Goal: Transaction & Acquisition: Book appointment/travel/reservation

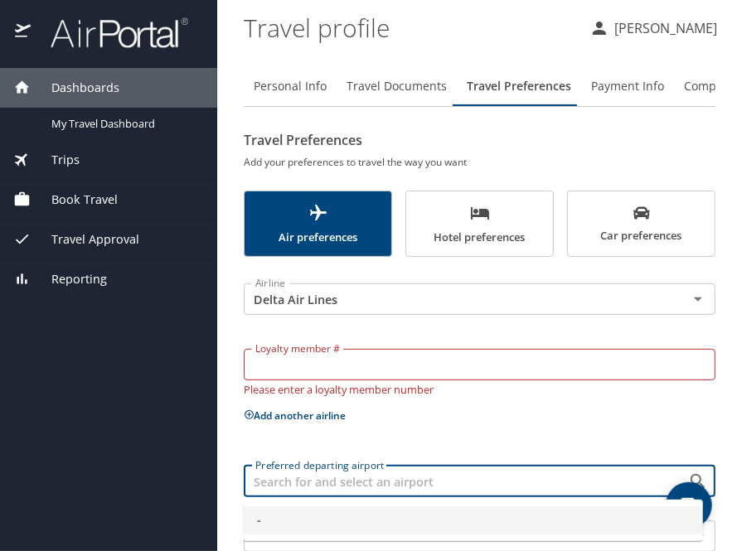
click at [374, 479] on input "Preferred departing airport" at bounding box center [455, 482] width 413 height 22
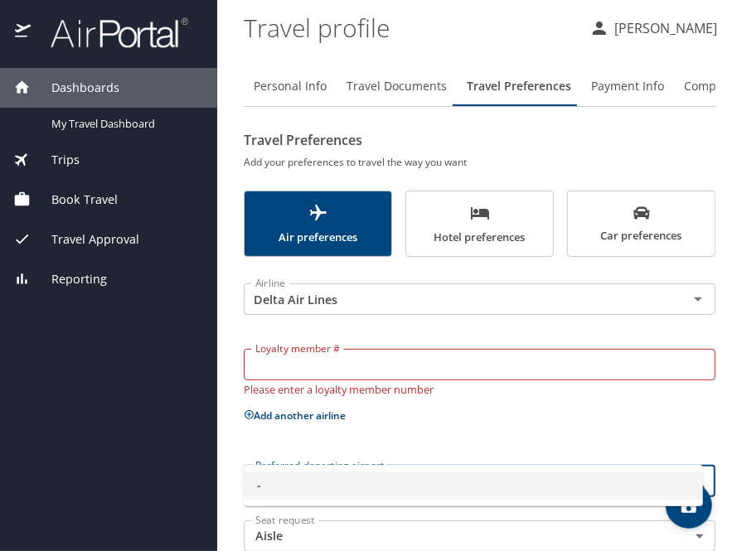
scroll to position [87, 0]
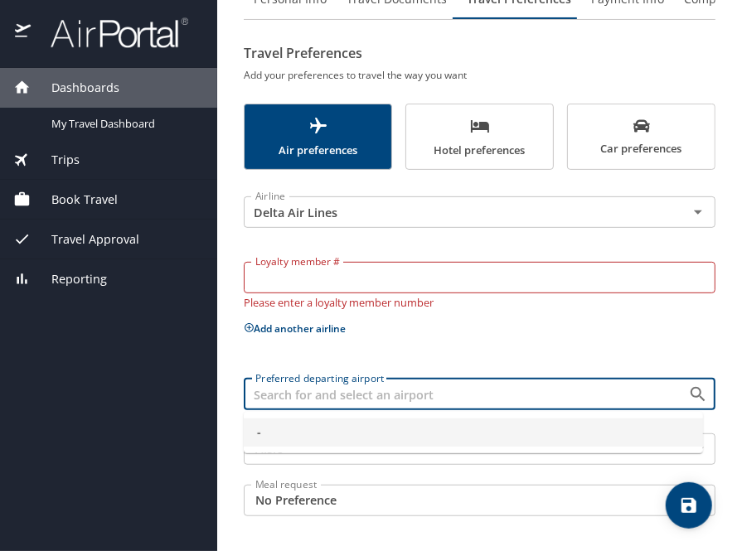
type input "a"
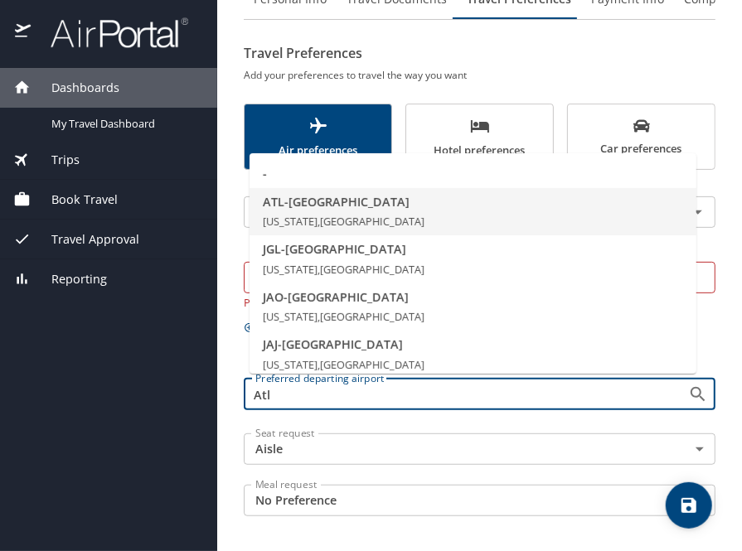
click at [375, 221] on span "[US_STATE], [GEOGRAPHIC_DATA]" at bounding box center [344, 221] width 162 height 15
type input "ATL - [GEOGRAPHIC_DATA]"
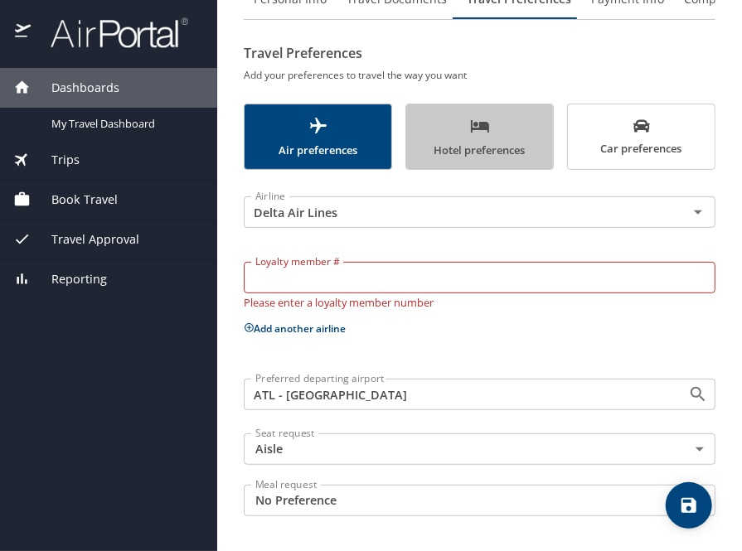
click at [489, 146] on span "Hotel preferences" at bounding box center [479, 138] width 127 height 44
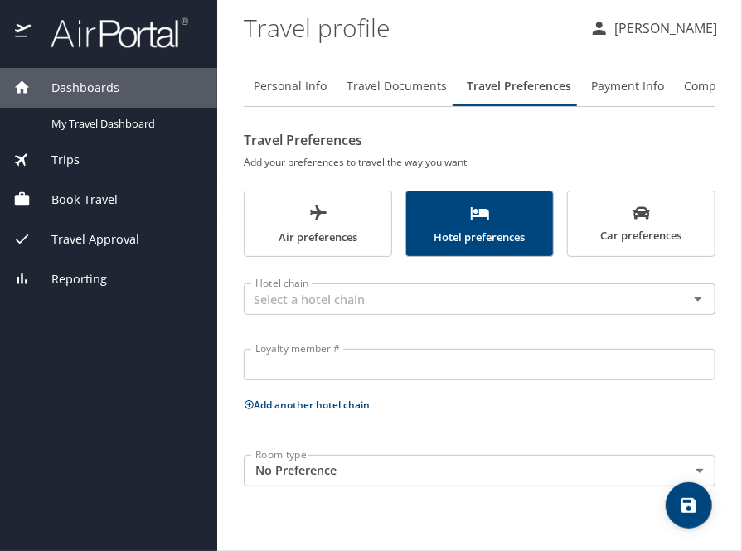
scroll to position [0, 0]
click at [635, 210] on icon "scrollable force tabs example" at bounding box center [641, 213] width 17 height 17
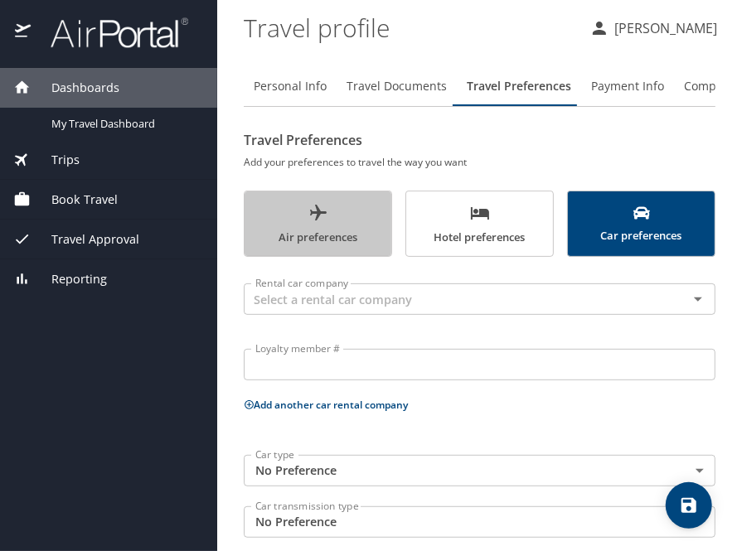
click at [345, 219] on span "Air preferences" at bounding box center [317, 225] width 127 height 44
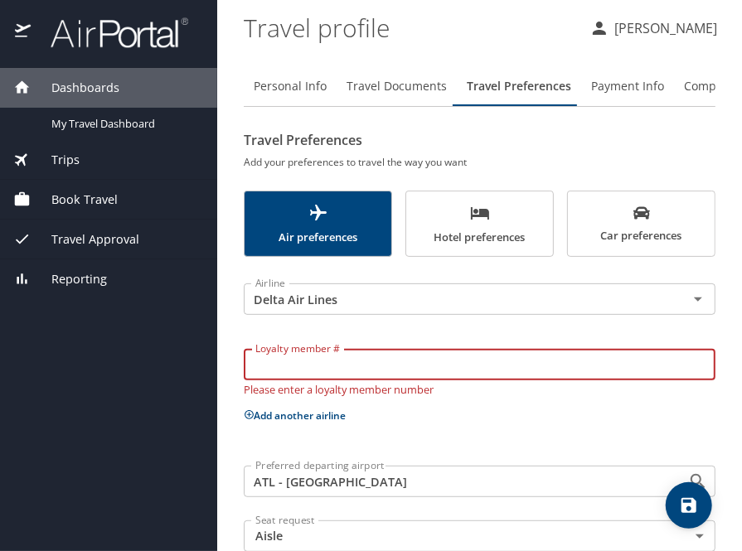
click at [329, 379] on input "Loyalty member #" at bounding box center [480, 364] width 472 height 31
type input "9452653265"
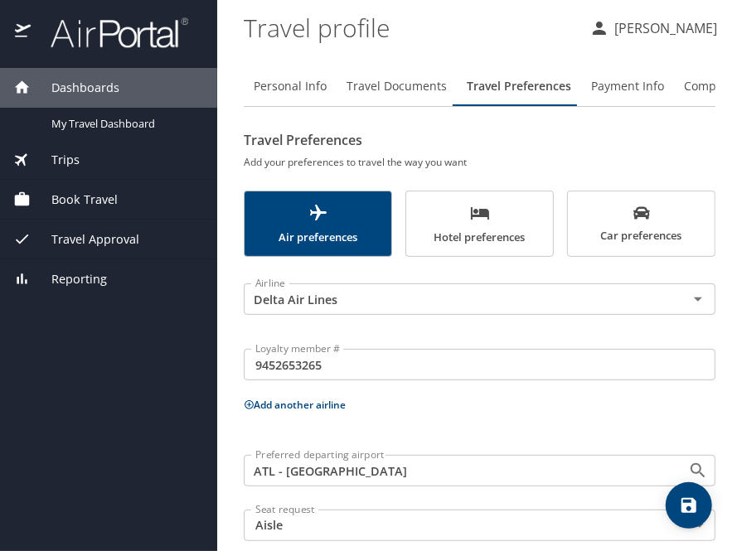
click at [404, 428] on div "Airline Delta Air Lines Airline Loyalty member # 9452653265 Loyalty member # Ad…" at bounding box center [480, 435] width 472 height 336
click at [627, 89] on span "Payment Info" at bounding box center [627, 86] width 73 height 21
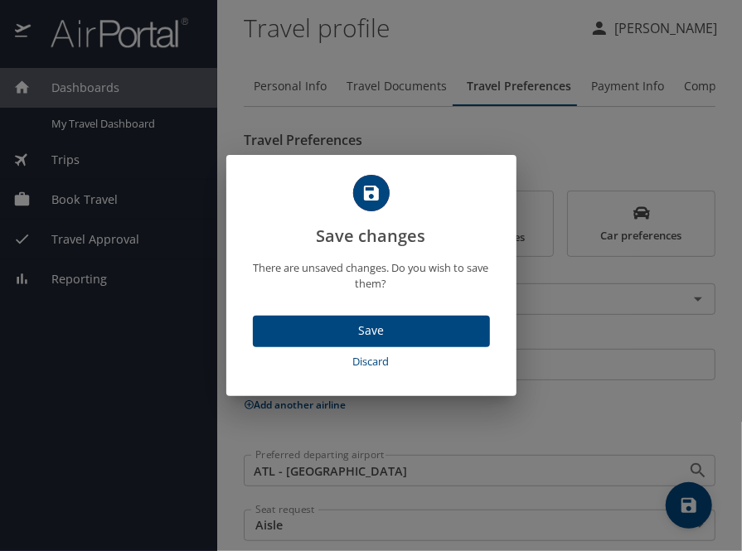
click at [376, 331] on span "Save" at bounding box center [371, 331] width 211 height 21
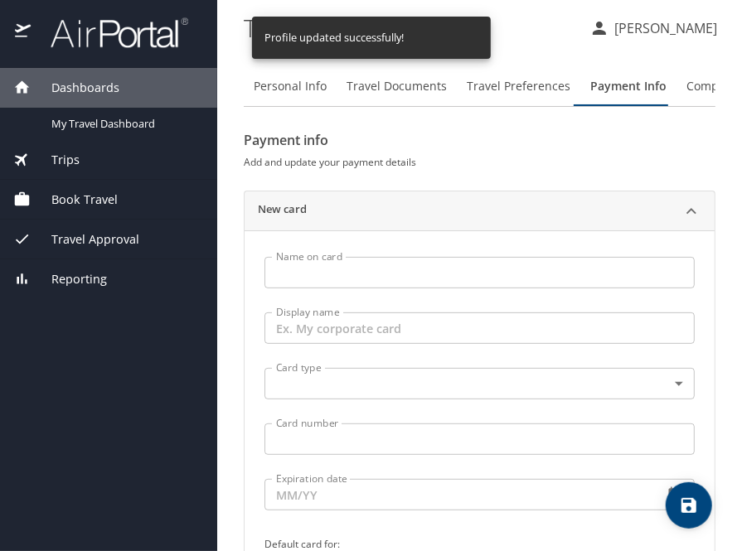
click at [453, 274] on input "Name on card" at bounding box center [479, 272] width 430 height 31
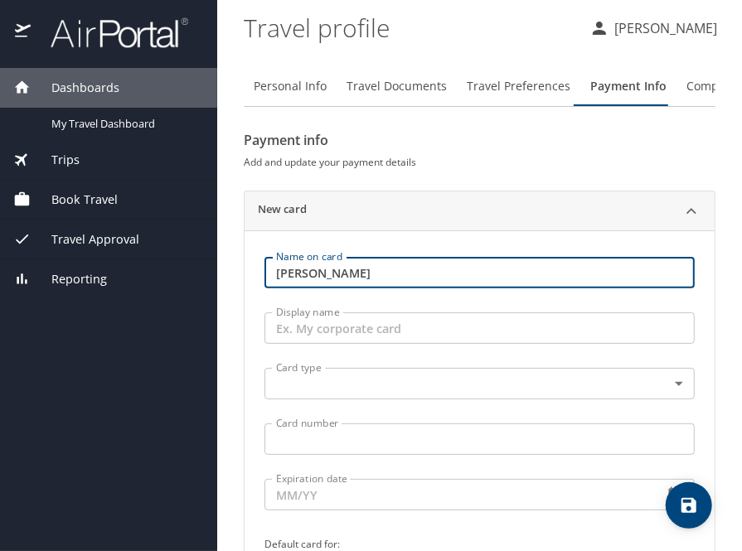
type input "[PERSON_NAME]"
click at [370, 329] on input "Display name" at bounding box center [479, 327] width 430 height 31
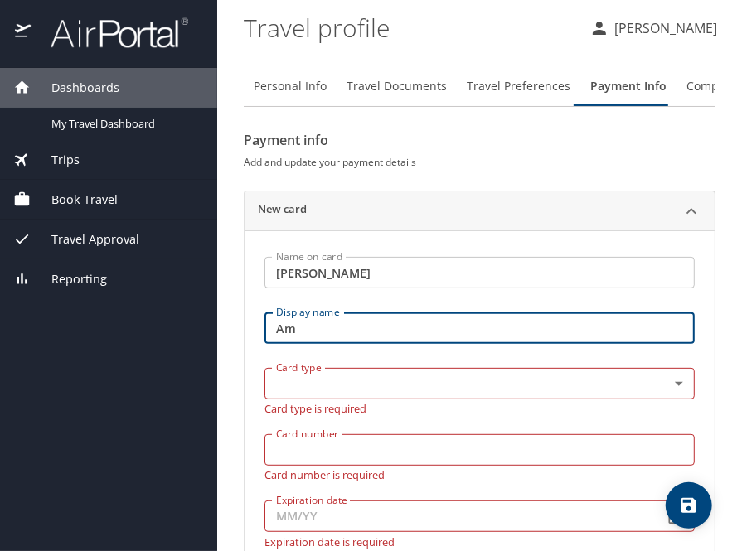
type input "A"
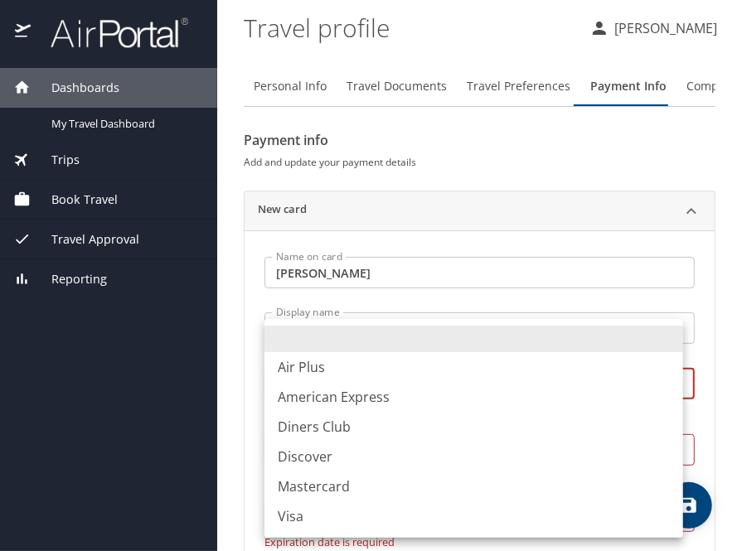
click at [399, 385] on body "Dashboards My Travel Dashboard Trips Current / Future Trips Past Trips Trips Mi…" at bounding box center [371, 275] width 742 height 551
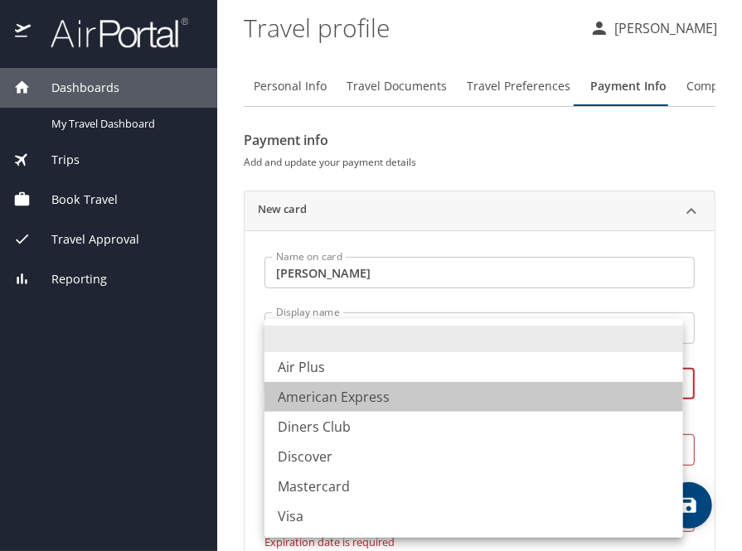
click at [358, 394] on li "American Express" at bounding box center [473, 397] width 419 height 30
type input "AX"
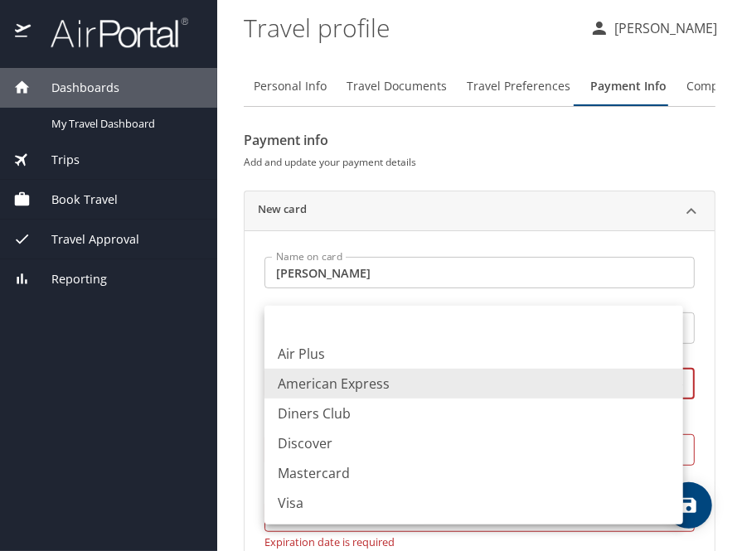
click at [358, 394] on body "Dashboards My Travel Dashboard Trips Current / Future Trips Past Trips Trips Mi…" at bounding box center [371, 275] width 742 height 551
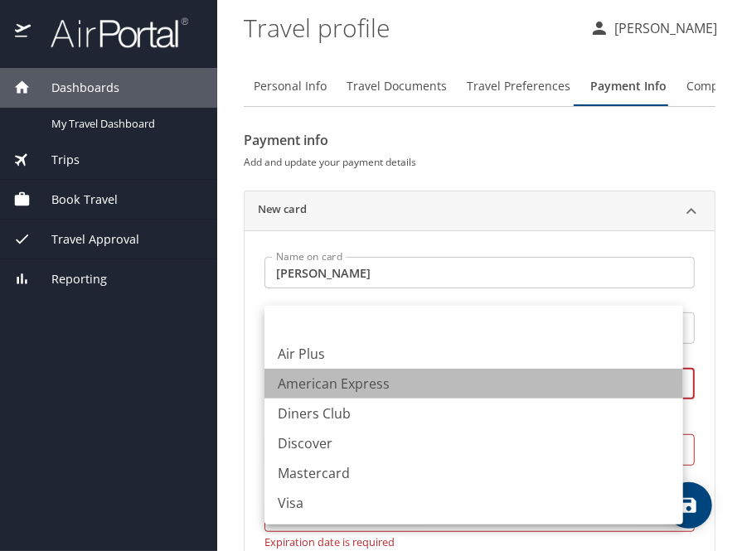
click at [353, 385] on li "American Express" at bounding box center [473, 384] width 419 height 30
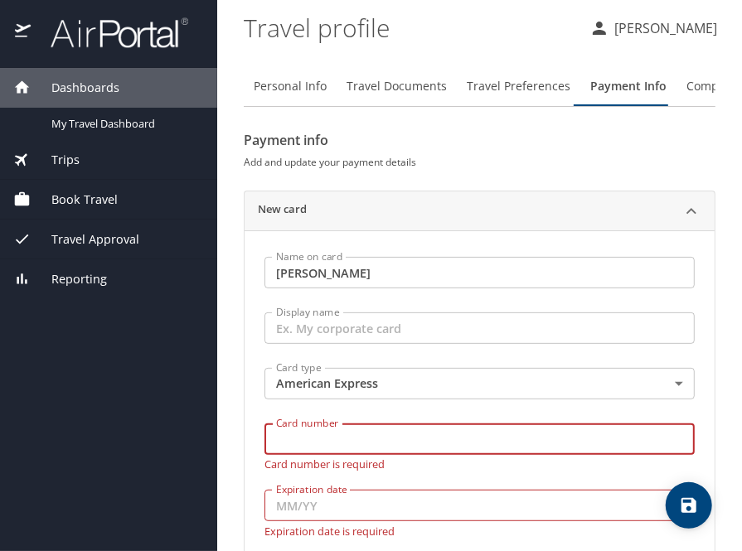
click at [333, 451] on input "Card number" at bounding box center [479, 439] width 430 height 31
type input "[CREDIT_CARD_NUMBER]"
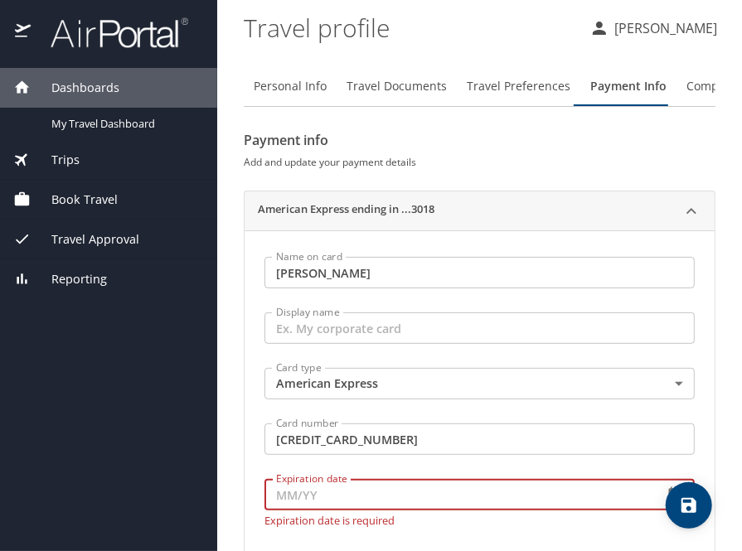
click at [340, 511] on div "Expiration date Expiration date Expiration date is required" at bounding box center [479, 499] width 430 height 54
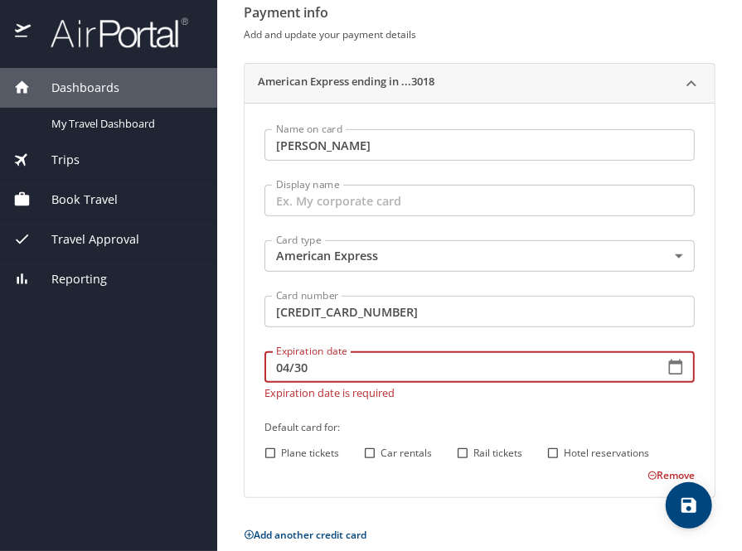
scroll to position [146, 0]
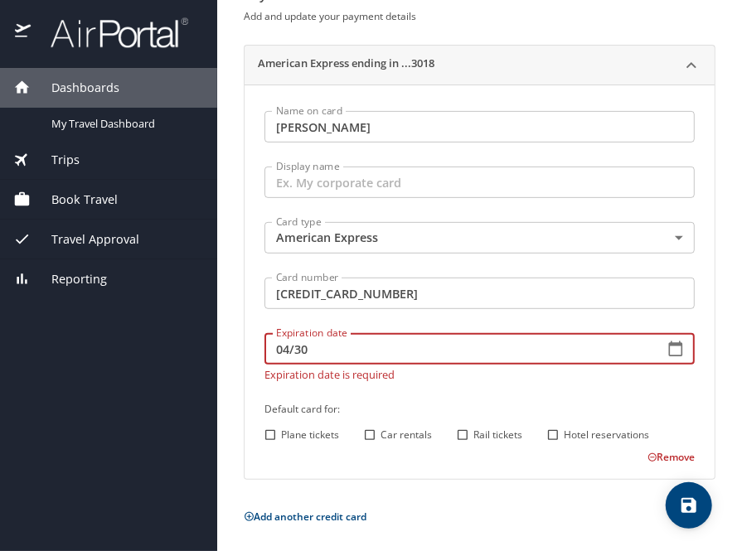
type input "04/30"
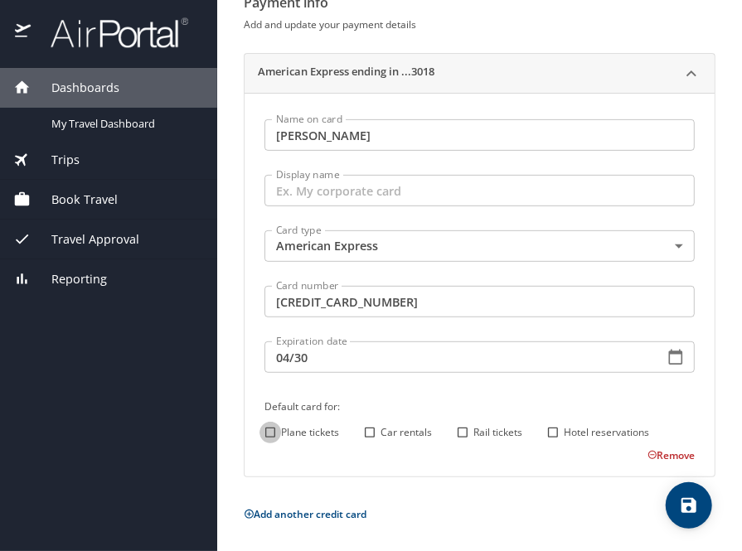
scroll to position [136, 0]
click at [269, 434] on input "Plane tickets" at bounding box center [270, 435] width 22 height 22
checkbox input "true"
click at [555, 432] on input "Hotel reservations" at bounding box center [553, 435] width 22 height 22
checkbox input "true"
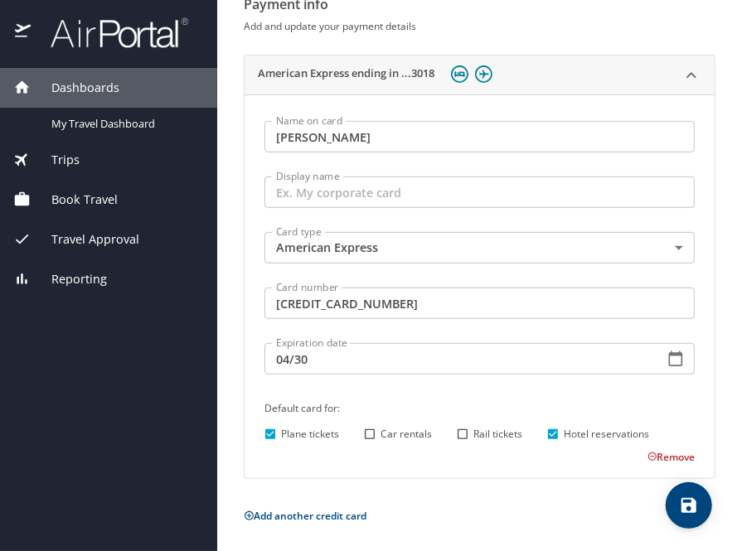
scroll to position [0, 0]
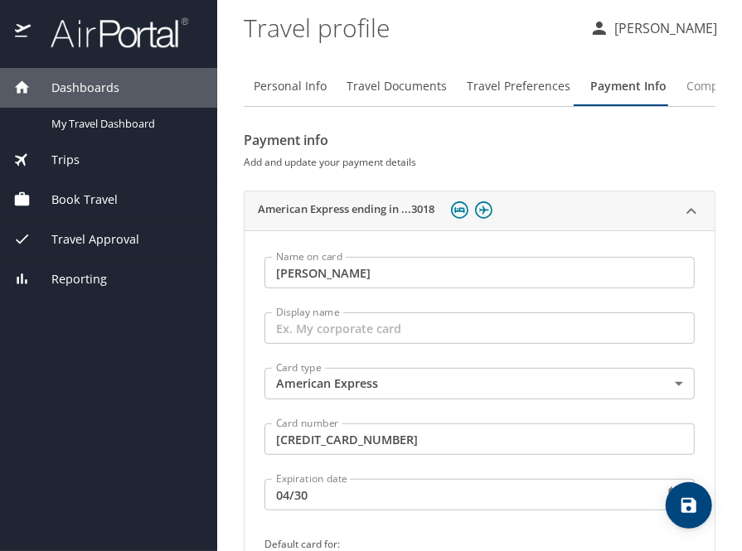
click at [691, 84] on span "Company Info" at bounding box center [724, 86] width 77 height 21
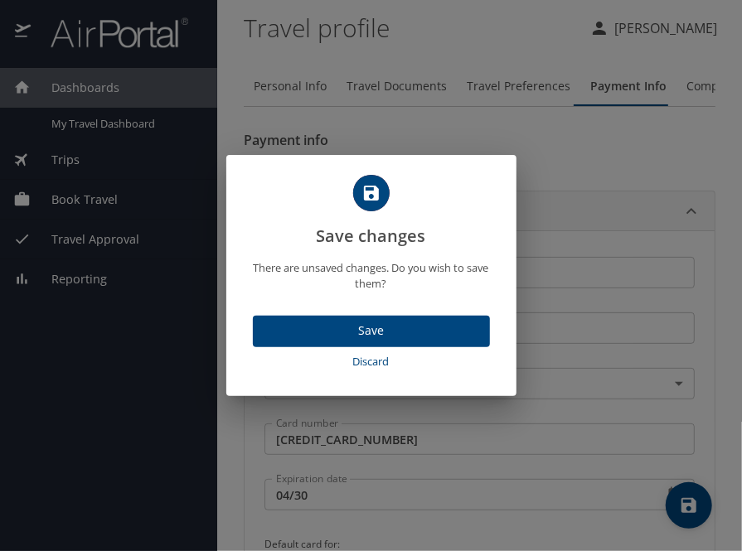
click at [356, 331] on span "Save" at bounding box center [371, 331] width 211 height 21
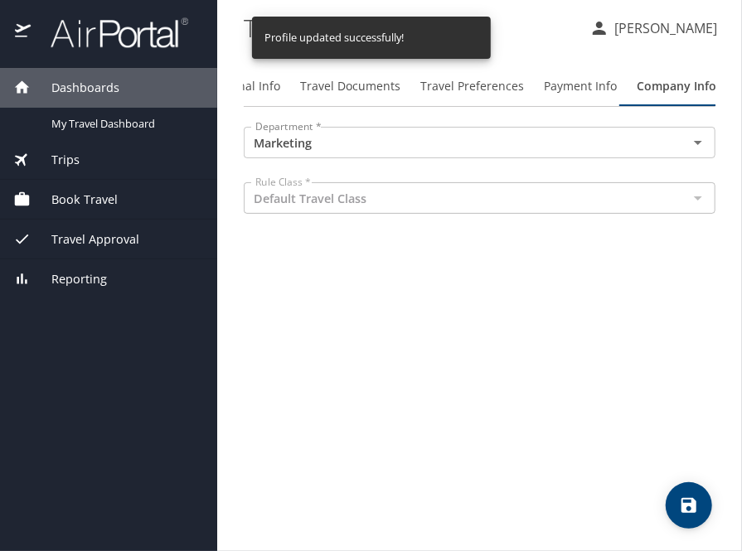
scroll to position [0, 47]
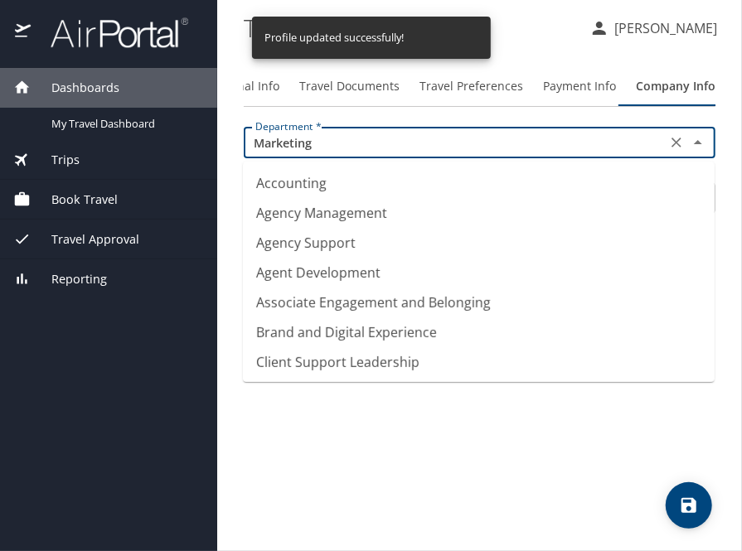
click at [638, 136] on input "Marketing" at bounding box center [455, 143] width 413 height 22
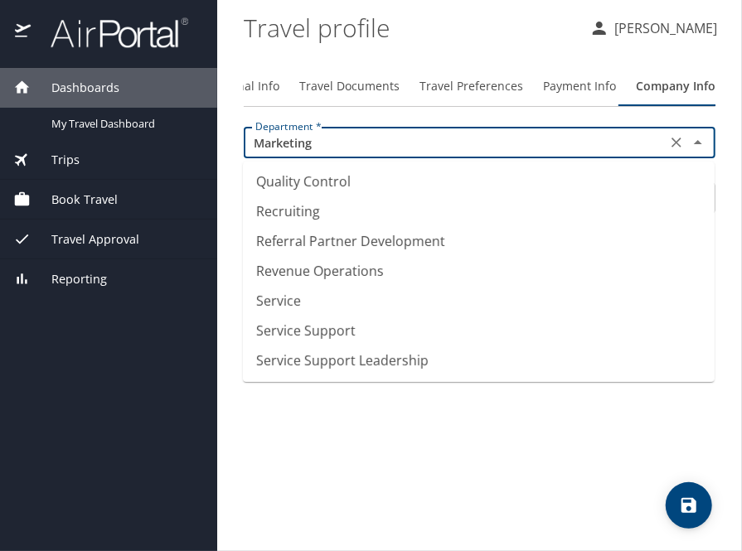
scroll to position [1179, 0]
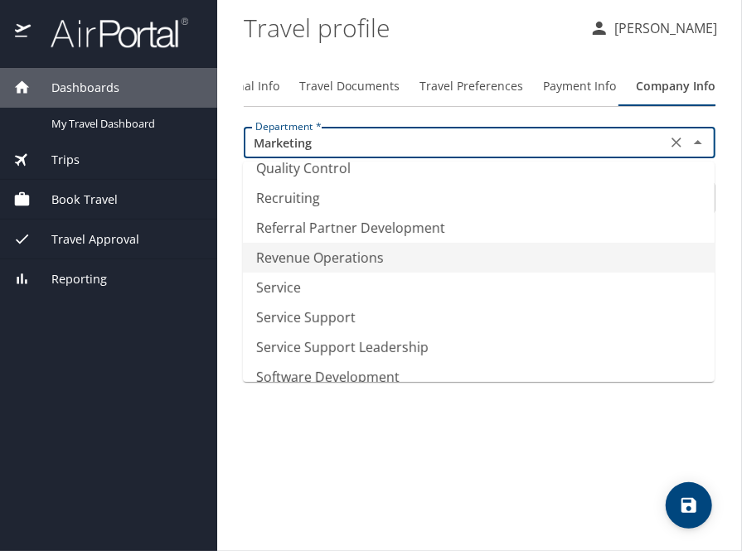
click at [400, 259] on li "Revenue Operations" at bounding box center [479, 258] width 472 height 30
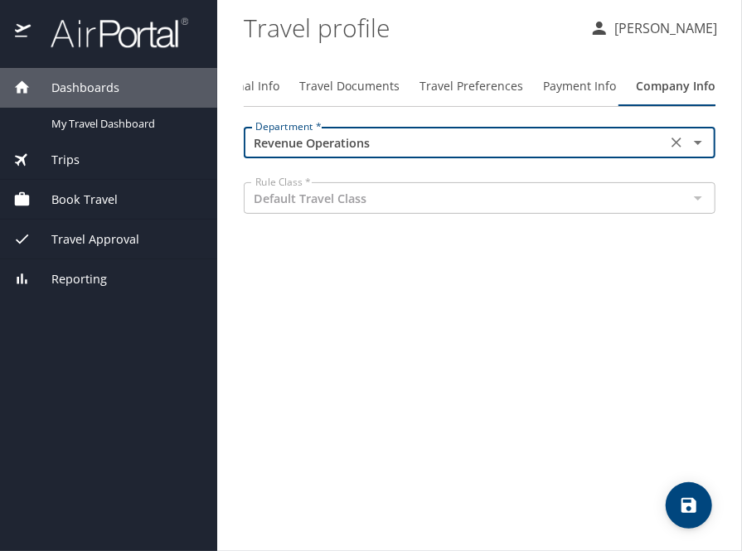
type input "Revenue Operations"
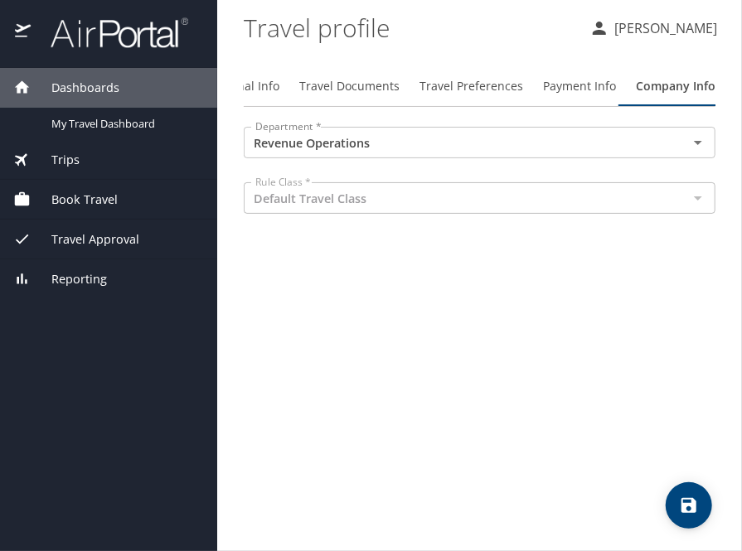
click at [58, 194] on span "Book Travel" at bounding box center [74, 200] width 87 height 18
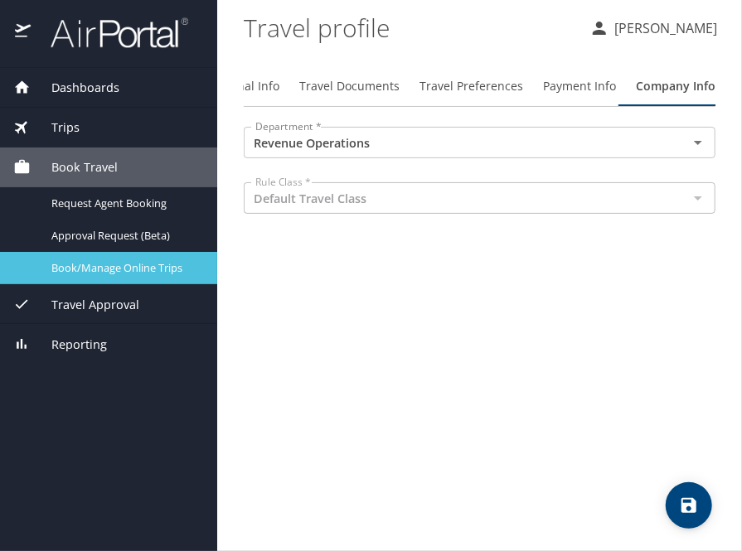
click at [65, 263] on span "Book/Manage Online Trips" at bounding box center [124, 268] width 146 height 16
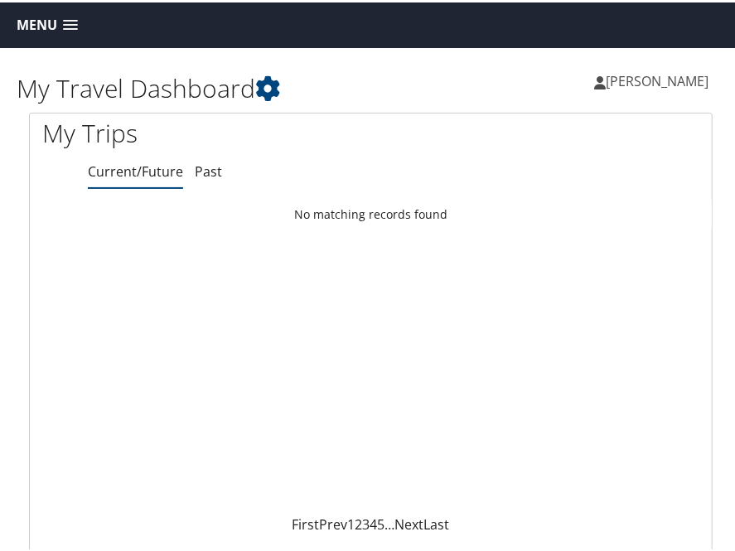
click at [62, 21] on link "Menu" at bounding box center [47, 22] width 78 height 27
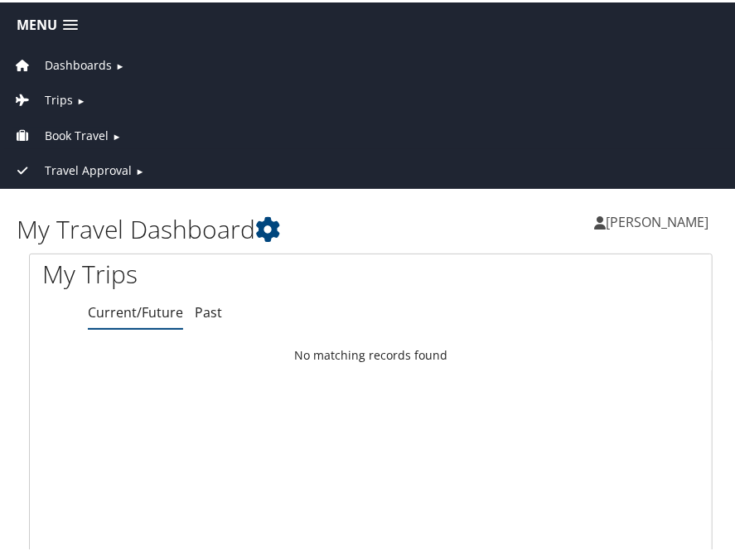
click at [67, 129] on span "Book Travel" at bounding box center [77, 133] width 64 height 18
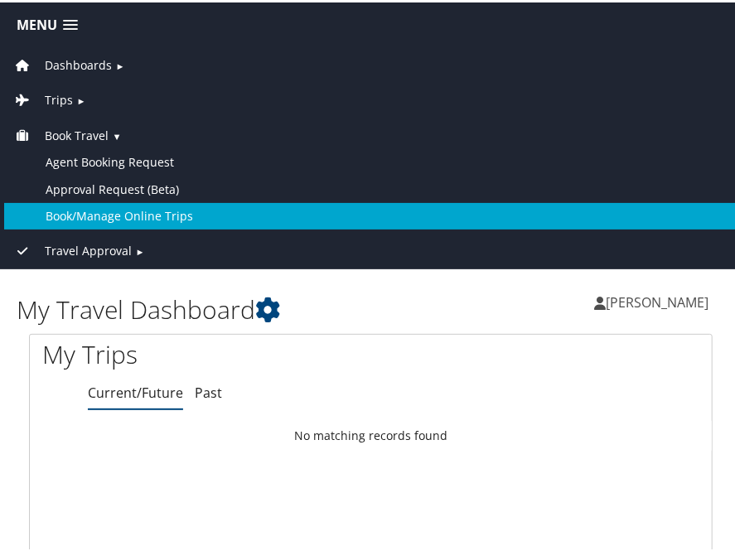
click at [75, 210] on link "Book/Manage Online Trips" at bounding box center [371, 214] width 734 height 27
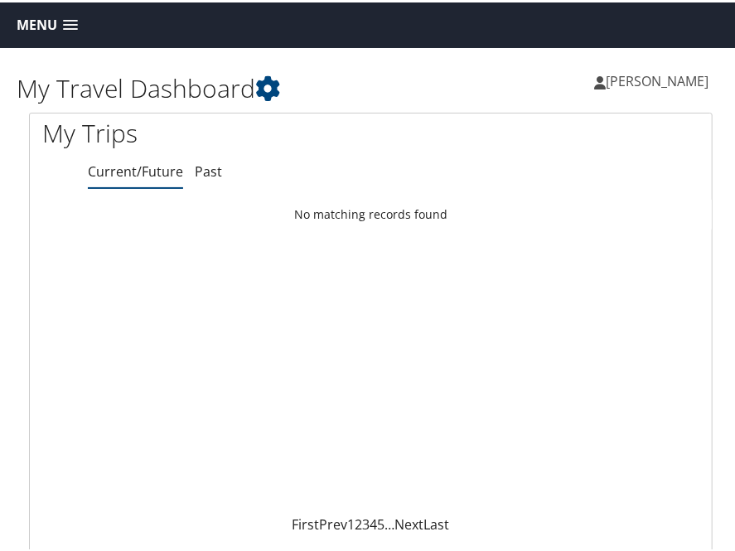
click at [70, 22] on span at bounding box center [70, 23] width 15 height 12
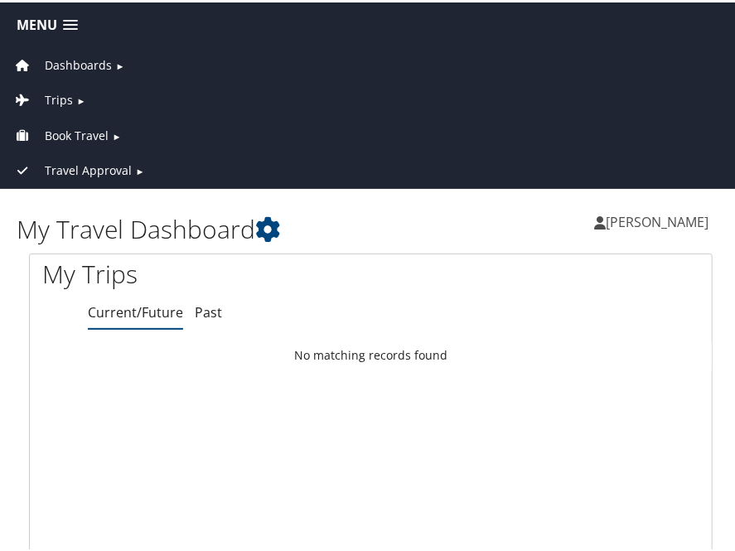
click at [83, 135] on span "Book Travel" at bounding box center [77, 133] width 64 height 18
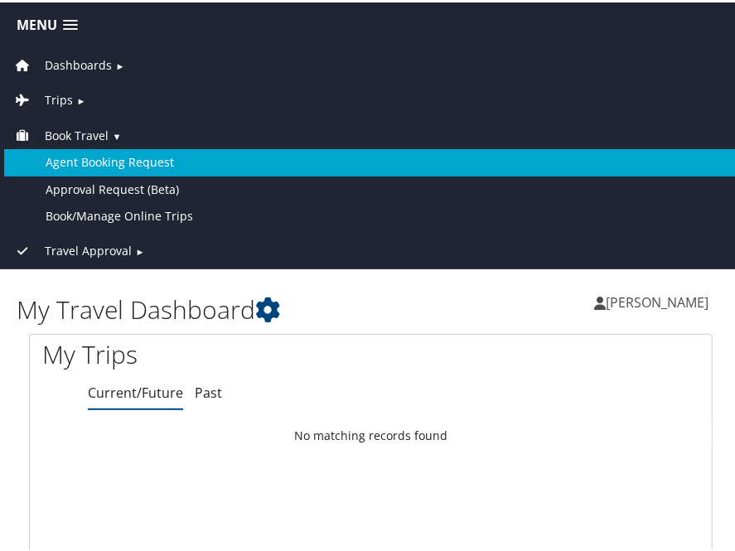
click at [90, 157] on link "Agent Booking Request" at bounding box center [371, 160] width 734 height 27
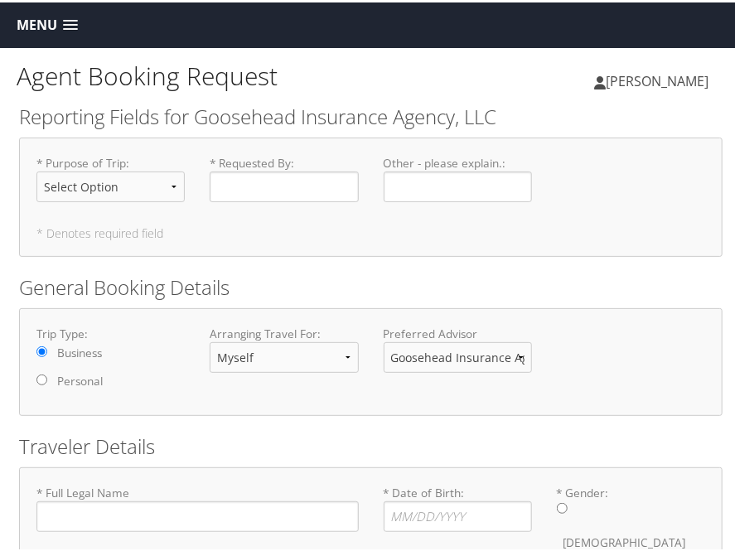
type input "[PERSON_NAME]"
click at [158, 188] on select "Select Option Agency Site Visit - Support Campus Recruiting Visit Carrier Partn…" at bounding box center [110, 184] width 148 height 31
select select "Office Visit - Remote Employee"
click at [36, 169] on select "Select Option Agency Site Visit - Support Campus Recruiting Visit Carrier Partn…" at bounding box center [110, 184] width 148 height 31
click at [284, 195] on input "* Requested By : Required" at bounding box center [284, 184] width 148 height 31
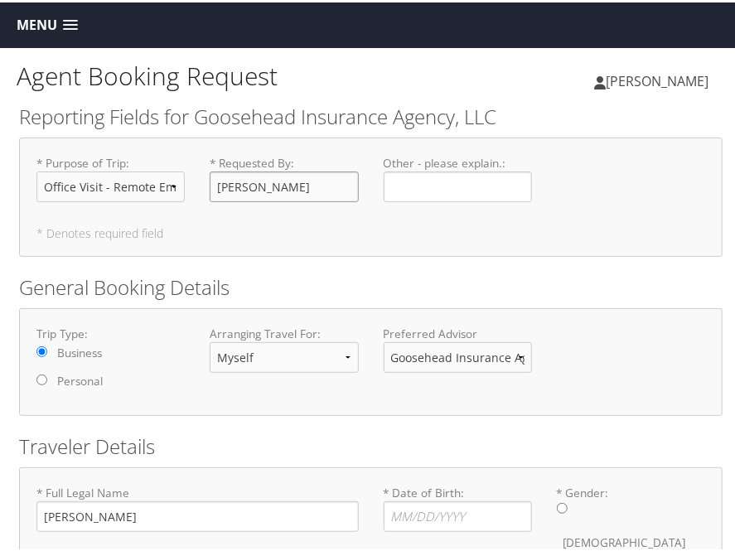
type input "[PERSON_NAME]"
click at [310, 284] on h2 "General Booking Details" at bounding box center [371, 285] width 704 height 28
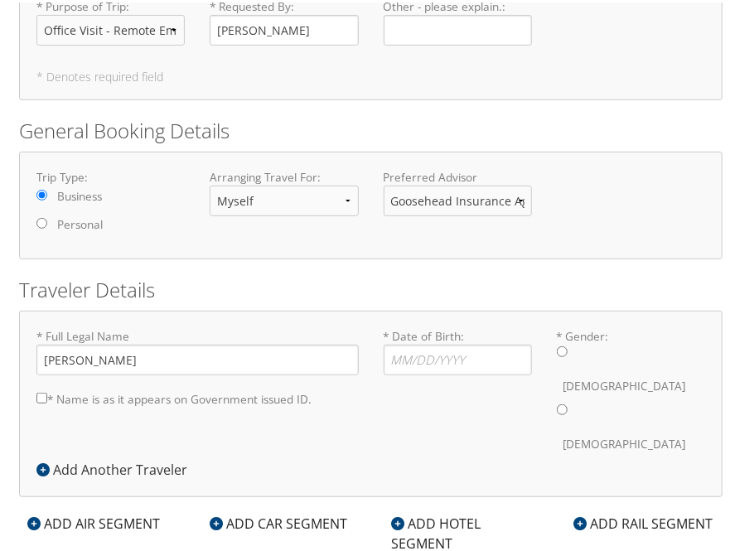
scroll to position [162, 0]
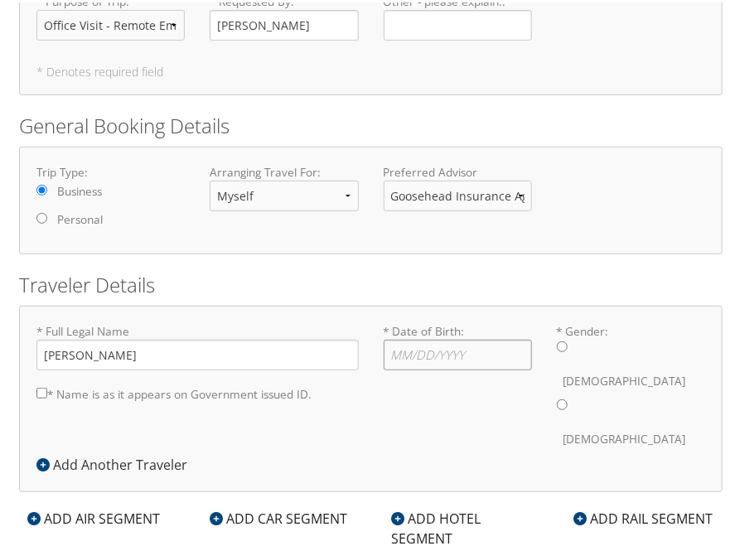
click at [428, 356] on input "* Date of Birth: Invalid Date" at bounding box center [458, 352] width 148 height 31
type input "07/04/1974"
click at [557, 397] on input "* Gender: Male Female" at bounding box center [562, 402] width 11 height 11
radio input "true"
click at [41, 385] on input "* Name is as it appears on Government issued ID." at bounding box center [41, 390] width 11 height 11
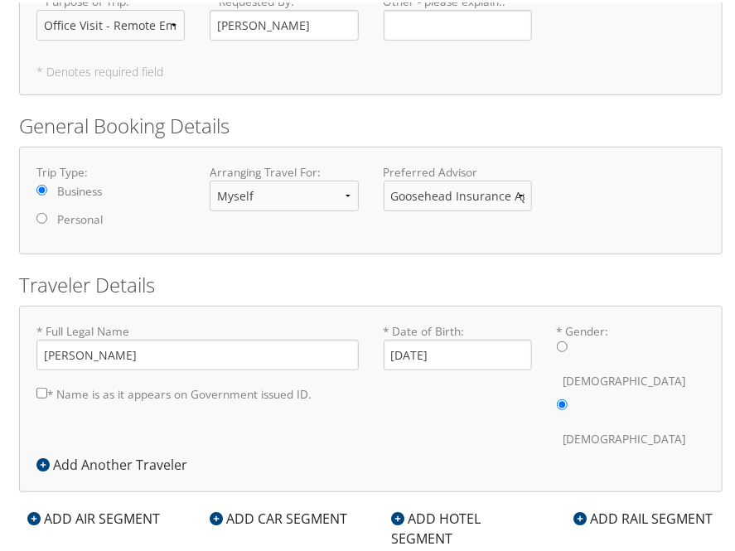
checkbox input "true"
click at [34, 510] on icon at bounding box center [33, 516] width 13 height 13
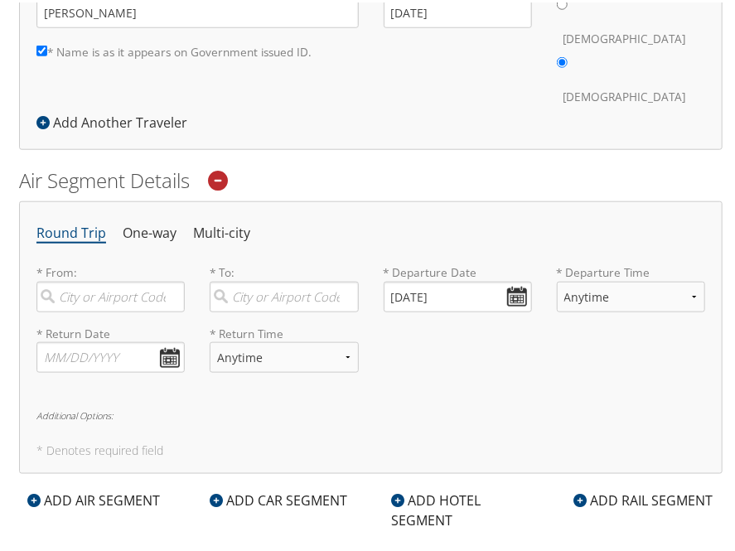
scroll to position [555, 0]
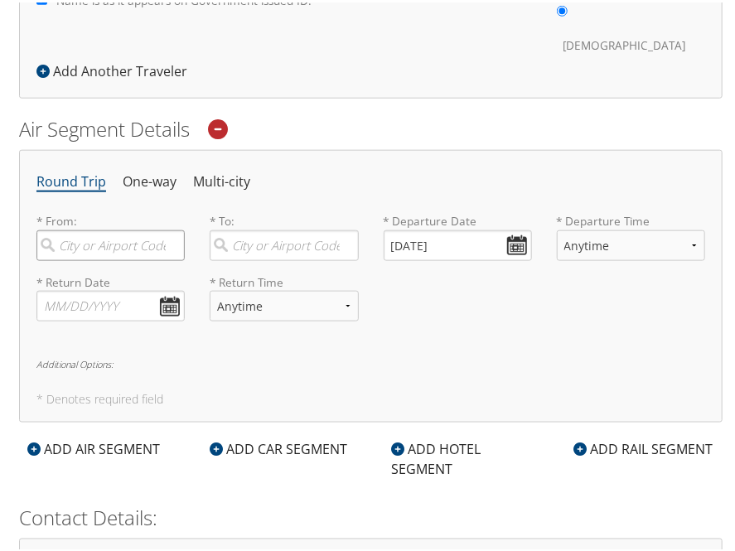
click at [109, 228] on input "search" at bounding box center [110, 243] width 148 height 31
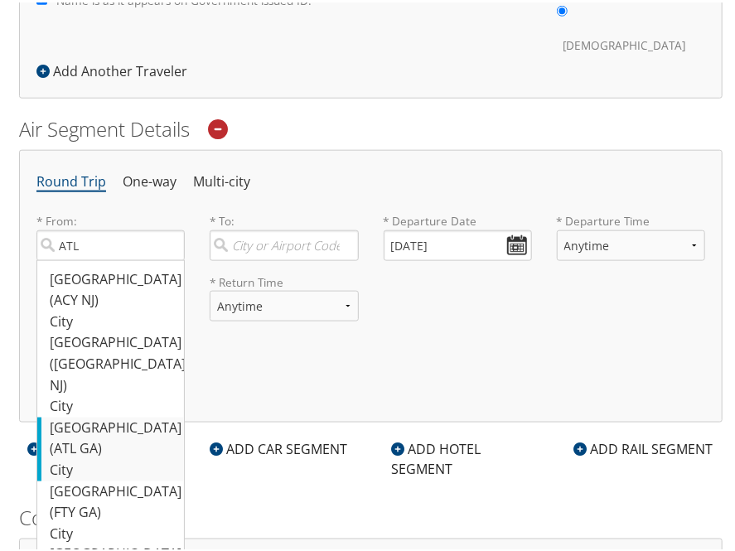
click at [91, 415] on div "Atlanta (ATL GA)" at bounding box center [113, 436] width 126 height 42
click at [91, 259] on input "ATL" at bounding box center [110, 243] width 148 height 31
type input "Atlanta (ATL GA)"
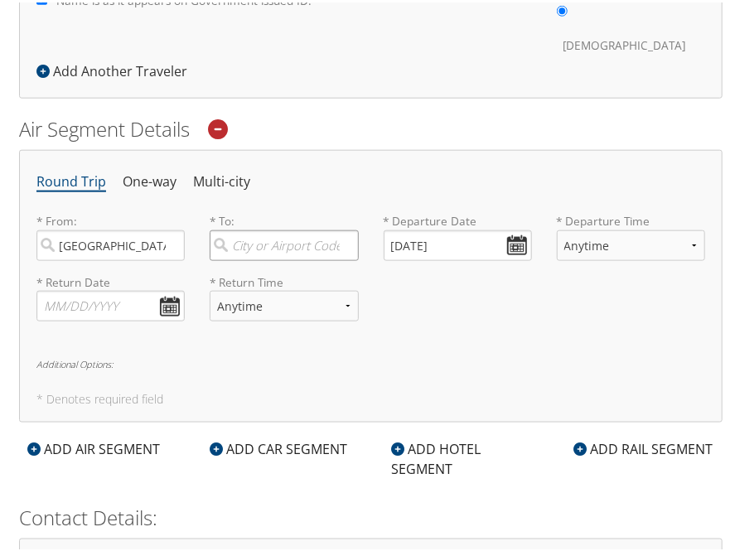
click at [265, 228] on input "search" at bounding box center [284, 243] width 148 height 31
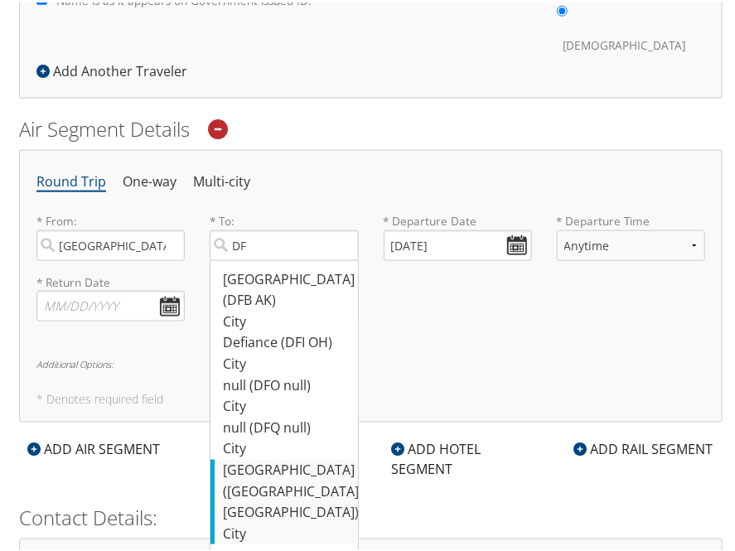
click at [292, 458] on div "Dallas (DFW TX)" at bounding box center [286, 490] width 126 height 64
click at [292, 259] on input "DF" at bounding box center [284, 243] width 148 height 31
type input "Dallas (DFW TX)"
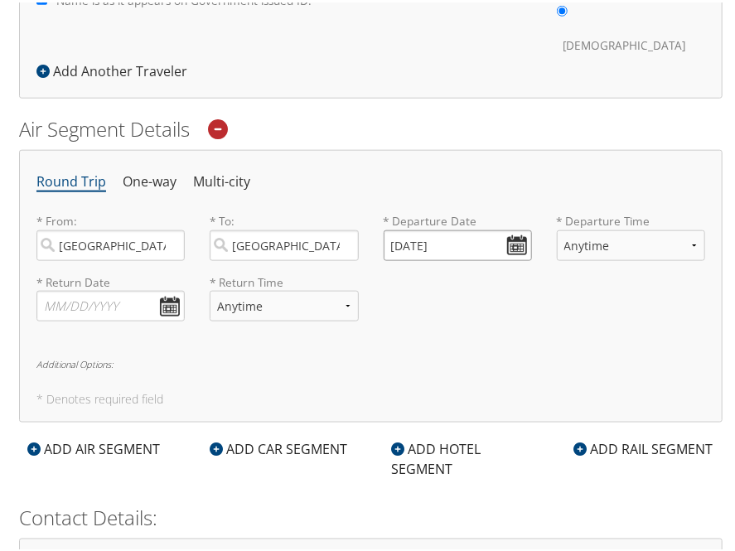
click at [514, 228] on input "10/09/2025" at bounding box center [458, 243] width 148 height 31
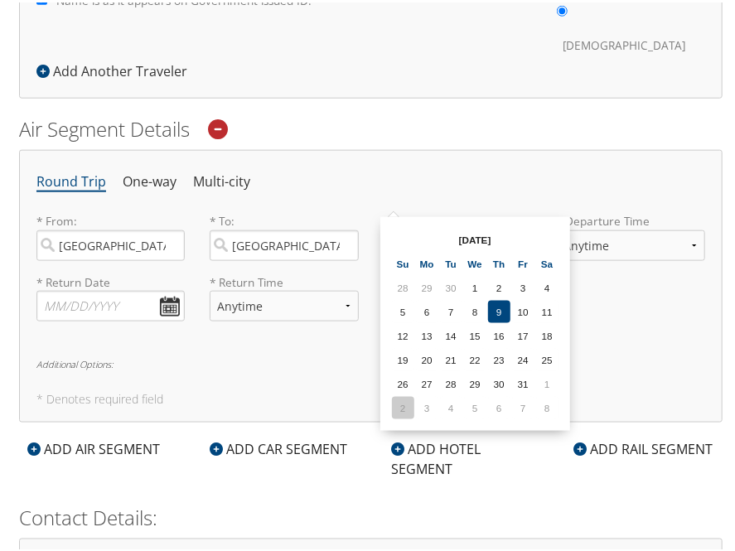
click at [403, 400] on td "2" at bounding box center [403, 406] width 22 height 22
type input "11/02/2025"
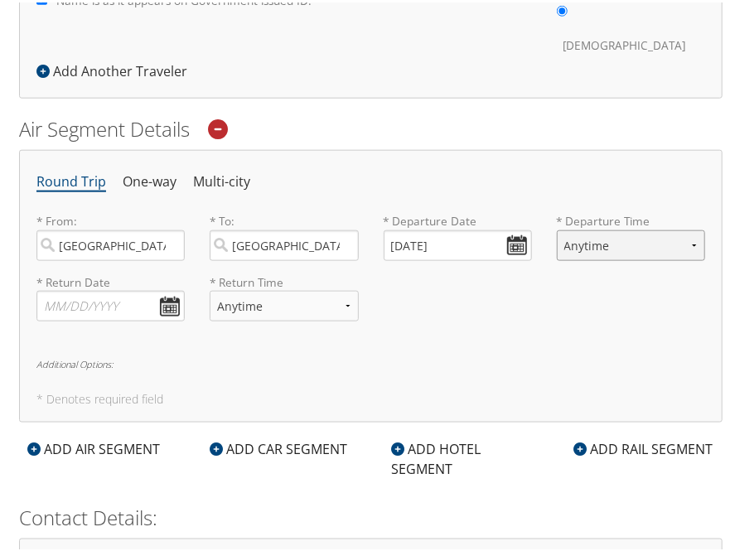
click at [616, 228] on select "Anytime Early Morning (5AM-7AM) Morning (7AM-12PM) Afternoon (12PM-5PM) Evening…" at bounding box center [631, 243] width 148 height 31
select select "5PM-10PM"
click at [557, 228] on select "Anytime Early Morning (5AM-7AM) Morning (7AM-12PM) Afternoon (12PM-5PM) Evening…" at bounding box center [631, 243] width 148 height 31
click at [169, 288] on input "text" at bounding box center [110, 303] width 148 height 31
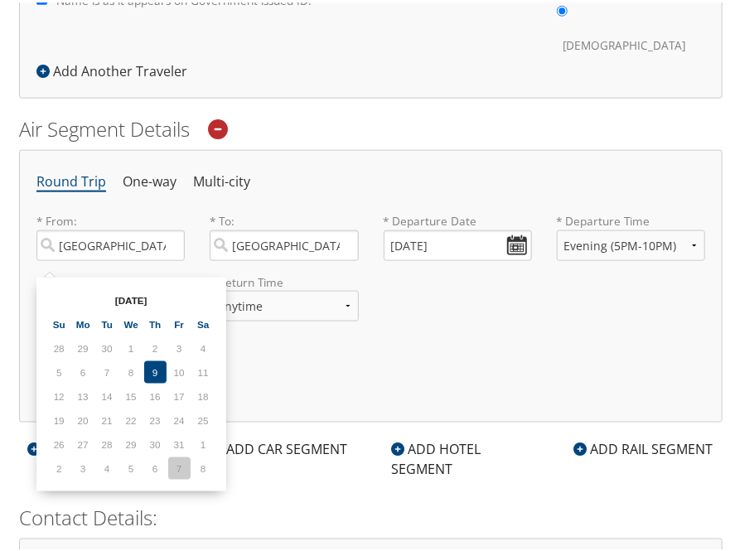
click at [183, 458] on td "7" at bounding box center [179, 466] width 22 height 22
type input "11/07/2025"
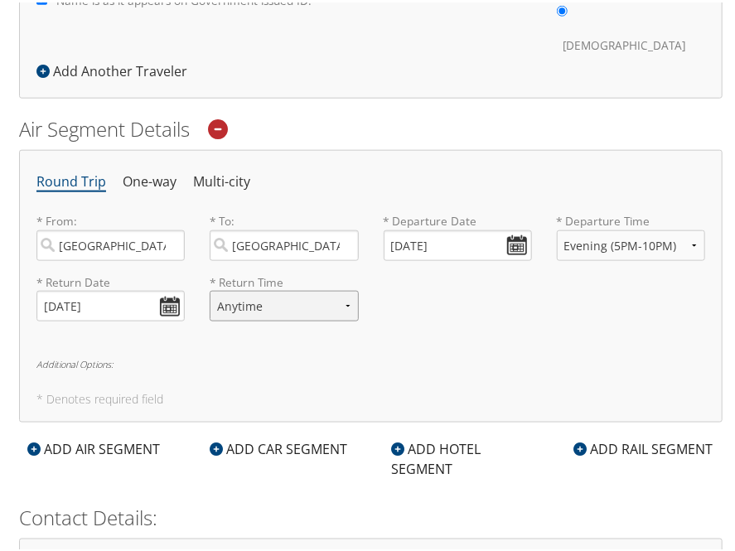
click at [340, 288] on select "Anytime Early Morning (5AM-7AM) Morning (7AM-12PM) Afternoon (12PM-5PM) Evening…" at bounding box center [284, 303] width 148 height 31
select select "7AM-12PM"
click at [210, 288] on select "Anytime Early Morning (5AM-7AM) Morning (7AM-12PM) Afternoon (12PM-5PM) Evening…" at bounding box center [284, 303] width 148 height 31
click at [431, 437] on div "ADD HOTEL SEGMENT" at bounding box center [462, 457] width 157 height 40
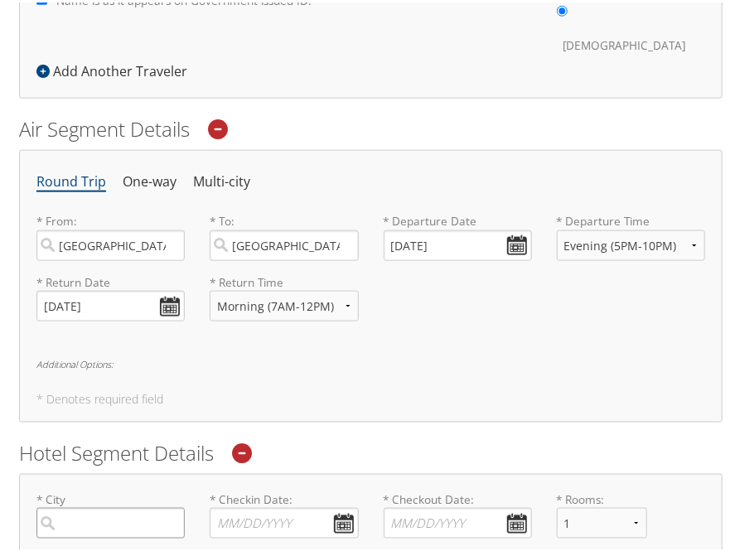
click at [136, 506] on input "search" at bounding box center [110, 521] width 148 height 31
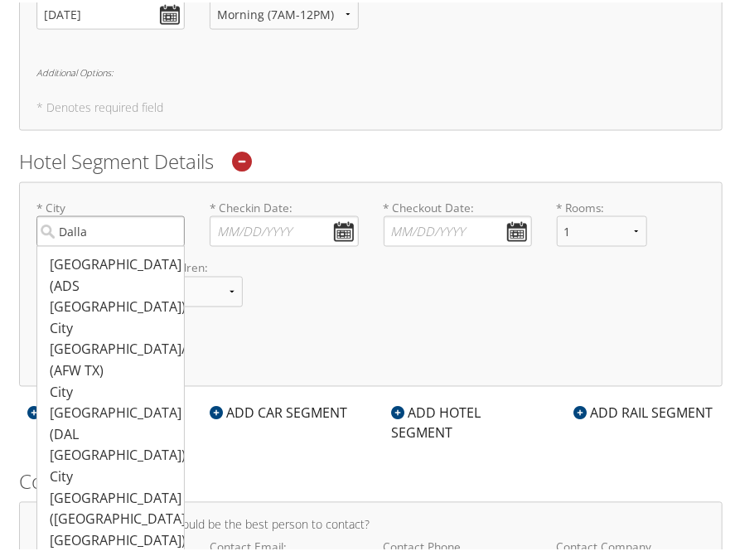
scroll to position [841, 0]
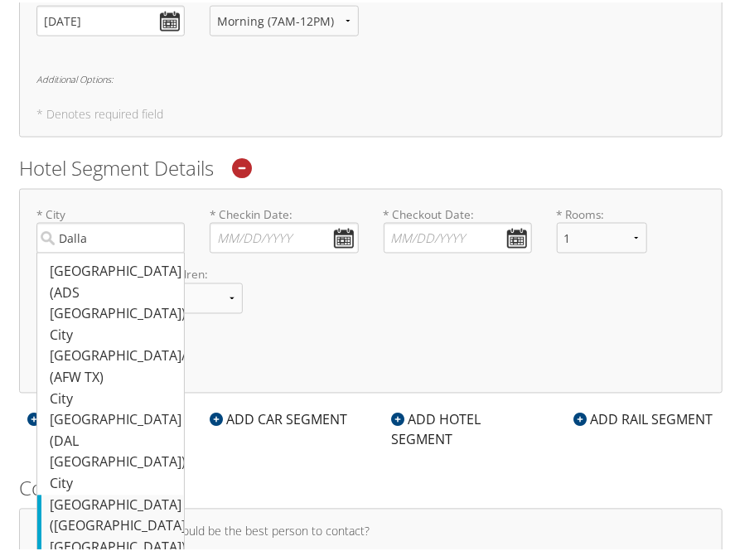
click at [65, 493] on div "Dallas (DFW TX)" at bounding box center [113, 525] width 126 height 64
click at [65, 251] on input "Dalla" at bounding box center [110, 235] width 148 height 31
type input "Dallas"
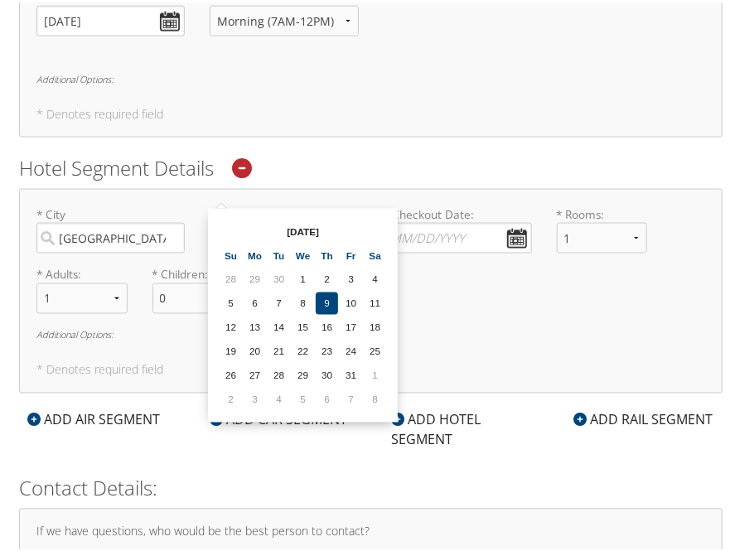
click at [343, 220] on input "* Checkin Date: Dates must be valid" at bounding box center [284, 235] width 148 height 31
click at [229, 395] on td "2" at bounding box center [231, 397] width 22 height 22
type input "11/02/2025"
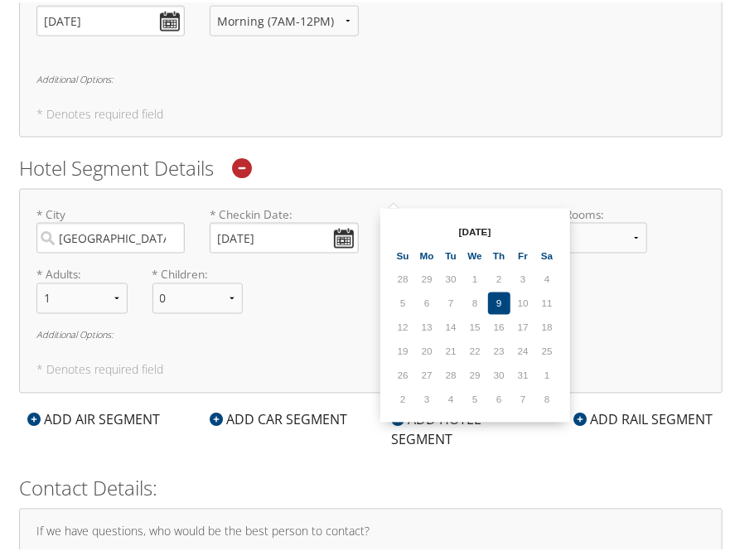
click at [514, 220] on input "* Checkout Date: Dates must be valid" at bounding box center [458, 235] width 148 height 31
click at [522, 392] on td "7" at bounding box center [523, 397] width 22 height 22
type input "11/07/2025"
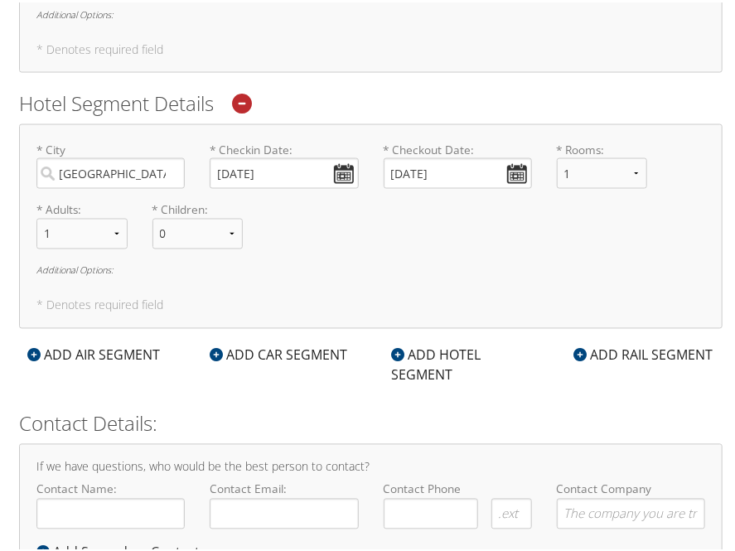
scroll to position [927, 0]
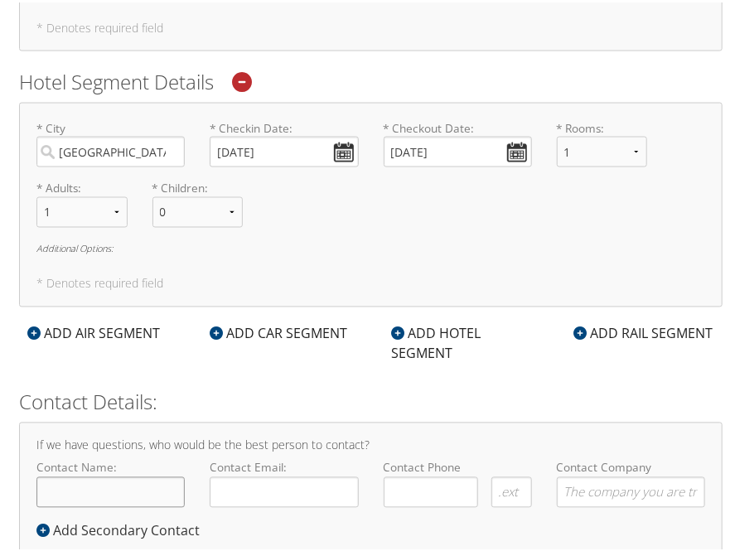
click at [114, 475] on input "Contact Name:" at bounding box center [110, 490] width 148 height 31
click at [114, 475] on input "[PERSON_NAME]" at bounding box center [110, 490] width 148 height 31
type input "[PERSON_NAME]"
click at [245, 475] on input "Contact Email:" at bounding box center [284, 490] width 148 height 31
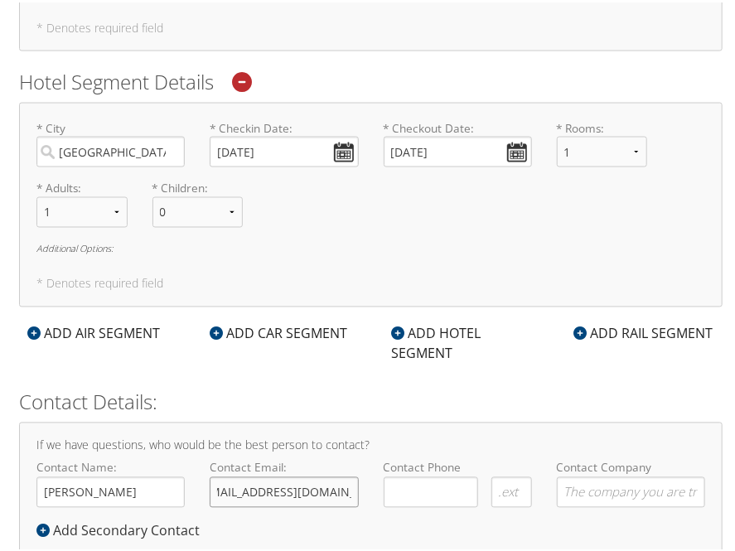
type input "liz.guyumon@goosehead.com"
